Goal: Task Accomplishment & Management: Manage account settings

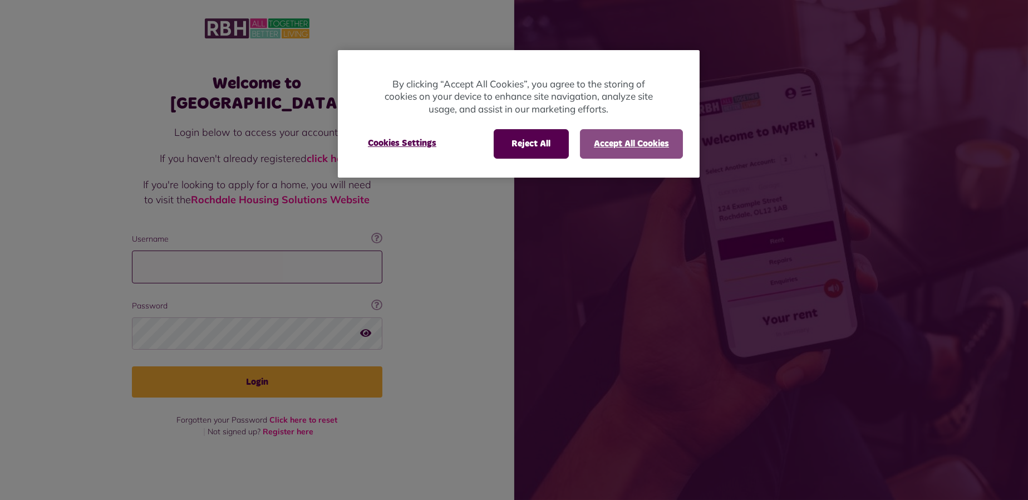
type input "**********"
drag, startPoint x: 598, startPoint y: 150, endPoint x: 577, endPoint y: 162, distance: 24.2
click at [598, 151] on button "Accept All Cookies" at bounding box center [631, 143] width 103 height 29
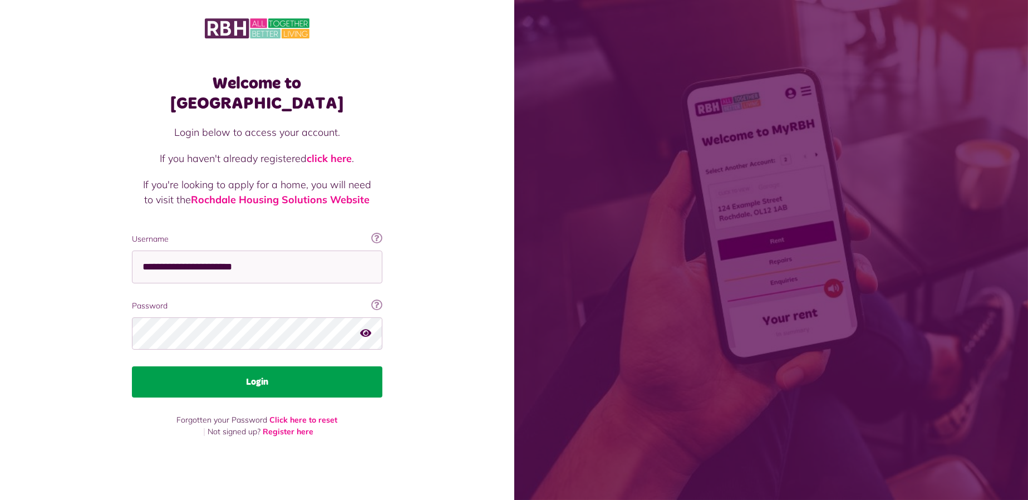
click at [328, 372] on button "Login" at bounding box center [257, 381] width 250 height 31
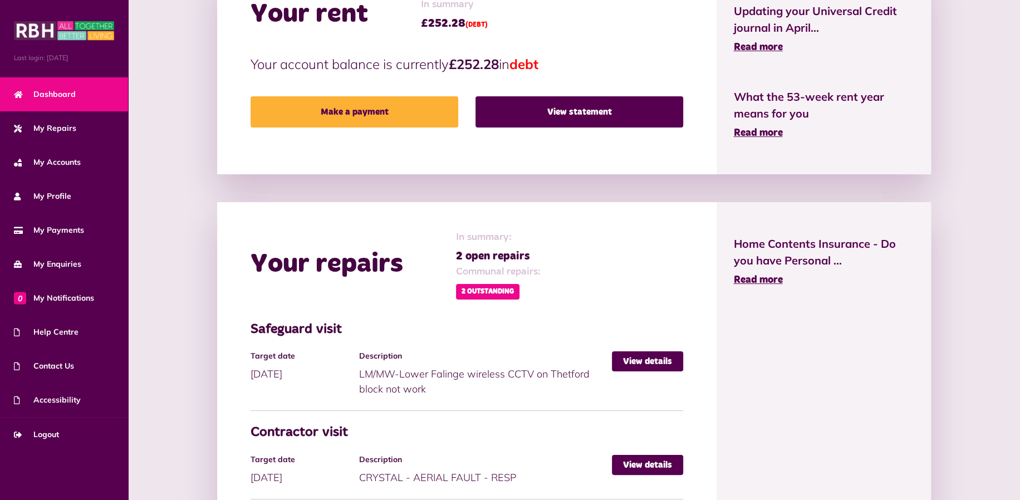
scroll to position [557, 0]
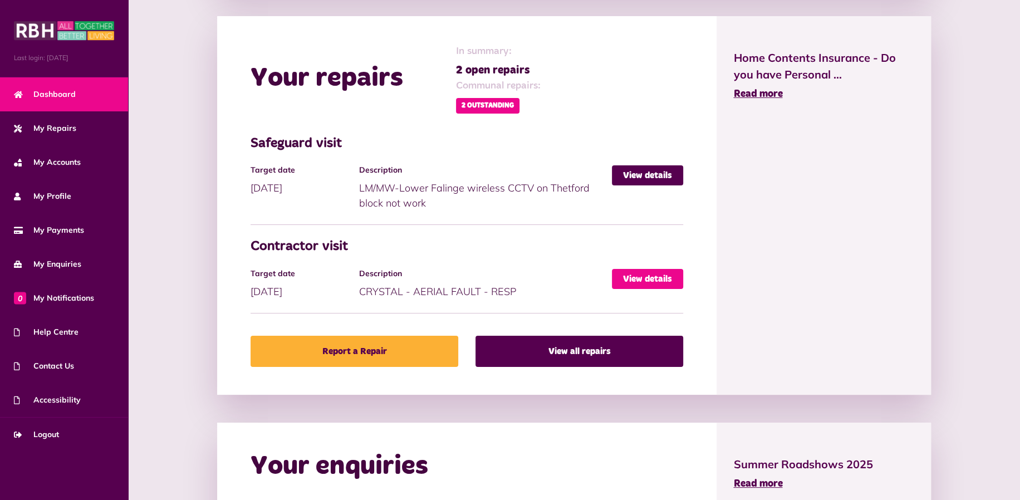
click at [642, 273] on link "View details" at bounding box center [647, 279] width 71 height 20
click at [665, 278] on link "View details" at bounding box center [647, 279] width 71 height 20
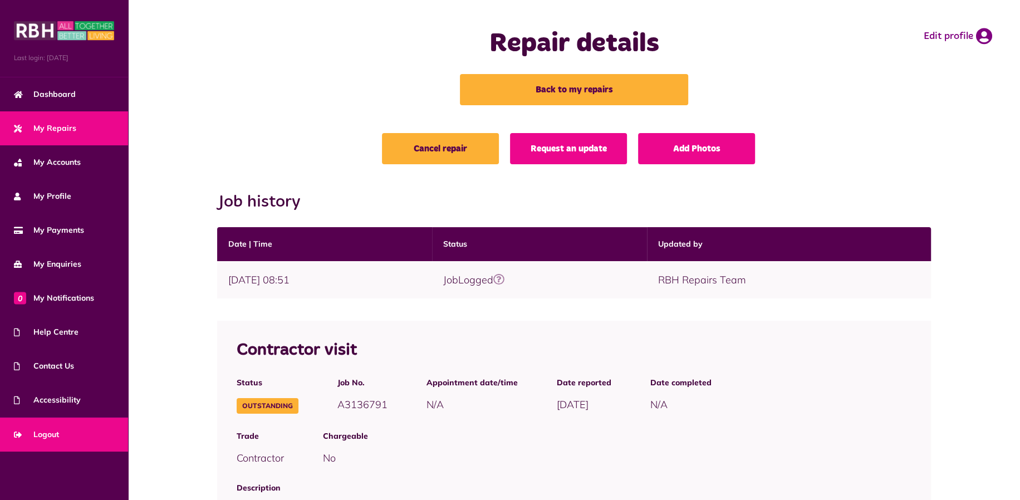
click at [43, 431] on span "Logout" at bounding box center [36, 435] width 45 height 12
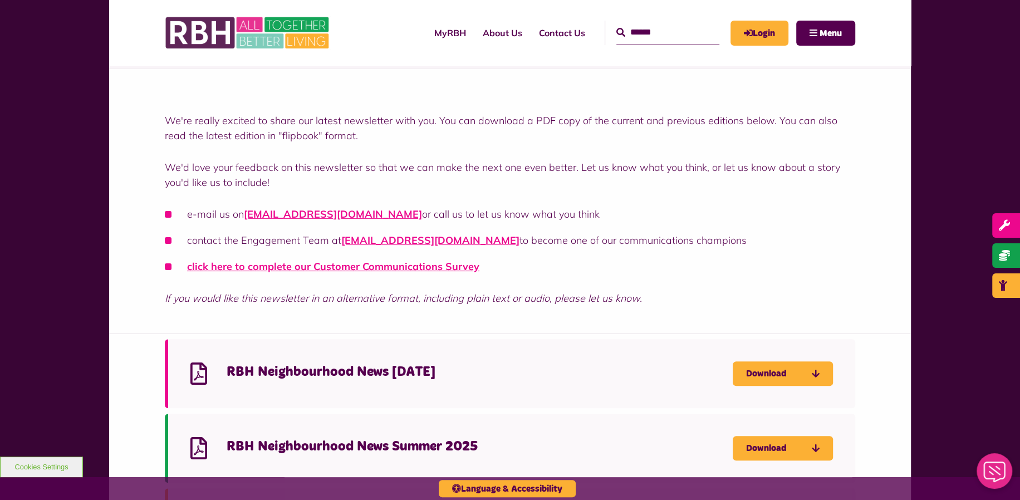
scroll to position [371, 0]
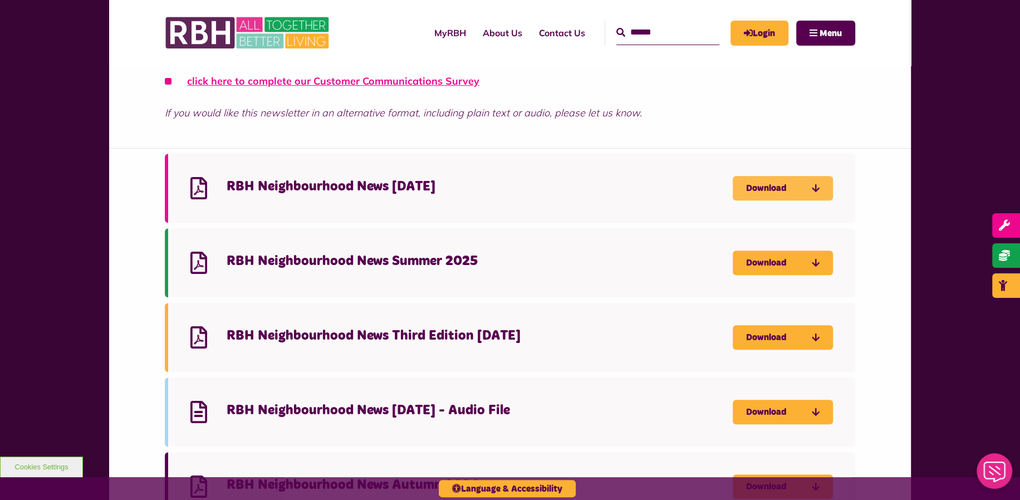
click at [770, 189] on link "Download" at bounding box center [782, 188] width 100 height 24
